Goal: Check status: Check status

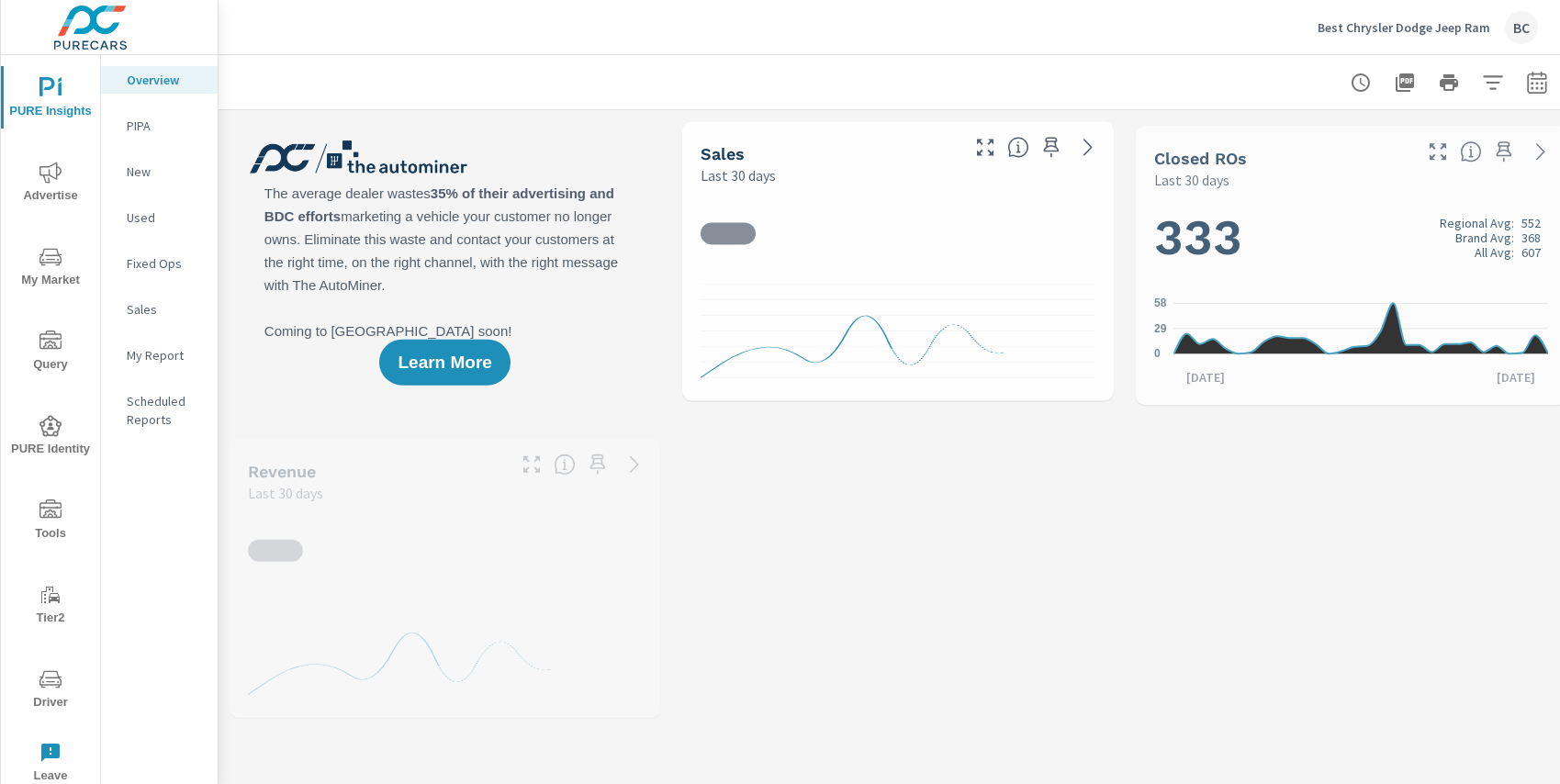
scroll to position [344, 0]
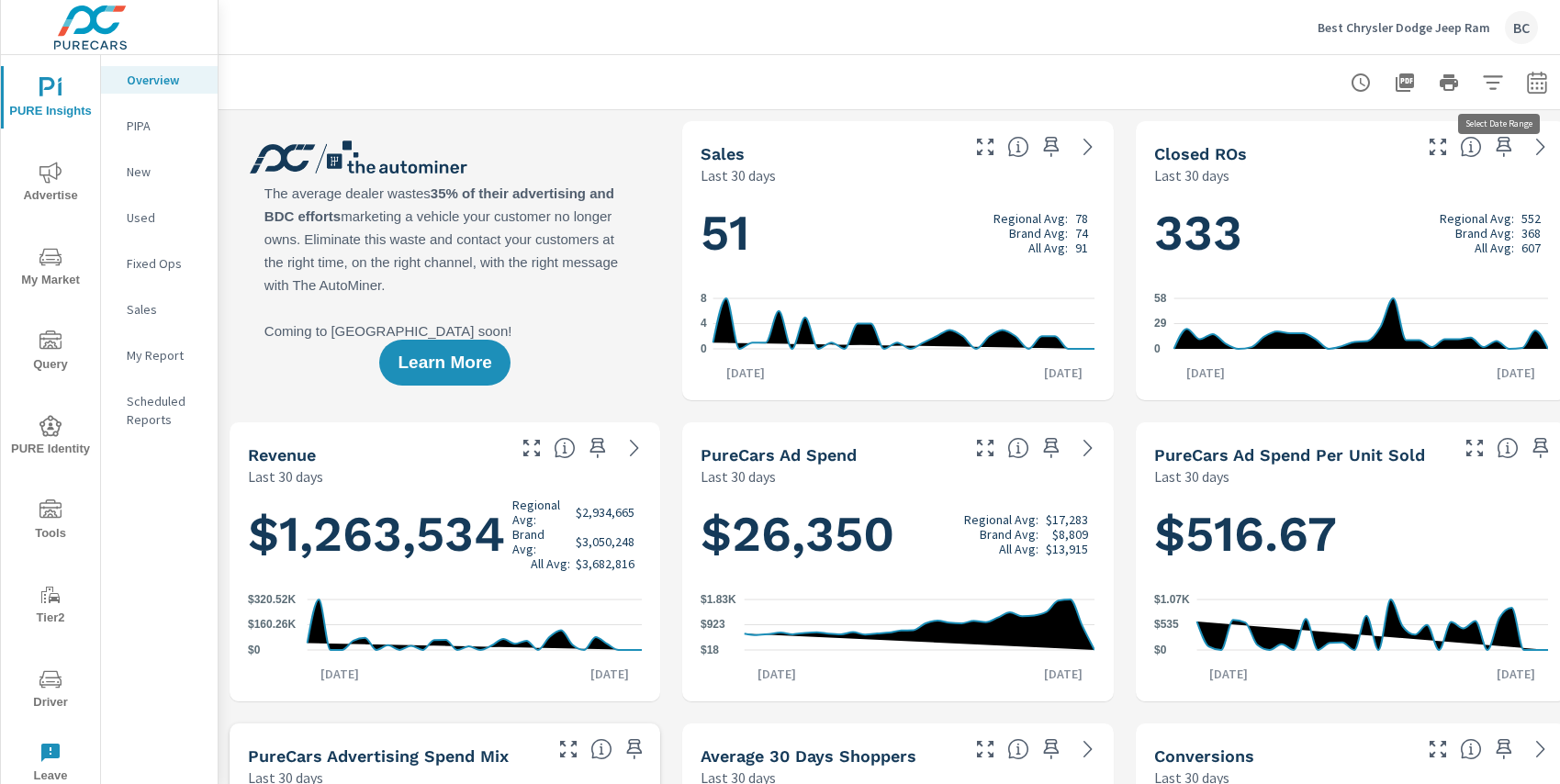
click at [1530, 81] on icon "button" at bounding box center [1538, 82] width 22 height 22
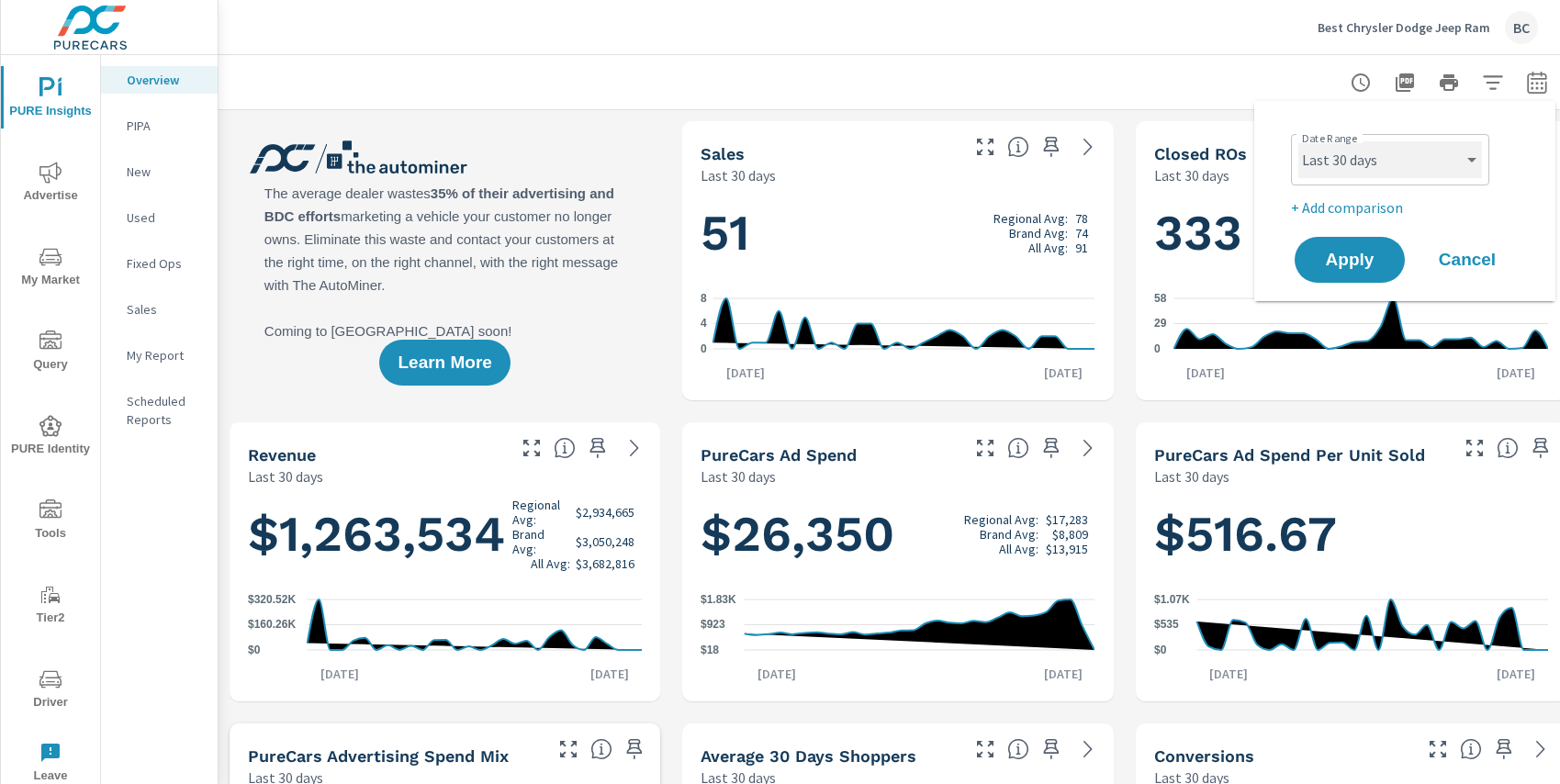
click at [1462, 165] on select "Custom Yesterday Last week Last 7 days Last 14 days Last 30 days Last 45 days L…" at bounding box center [1390, 160] width 184 height 37
click at [1298, 141] on select "Custom Yesterday Last week Last 7 days Last 14 days Last 30 days Last 45 days L…" at bounding box center [1390, 160] width 184 height 37
select select "Last month"
click at [1354, 265] on span "Apply" at bounding box center [1349, 260] width 75 height 18
